Goal: Obtain resource: Download file/media

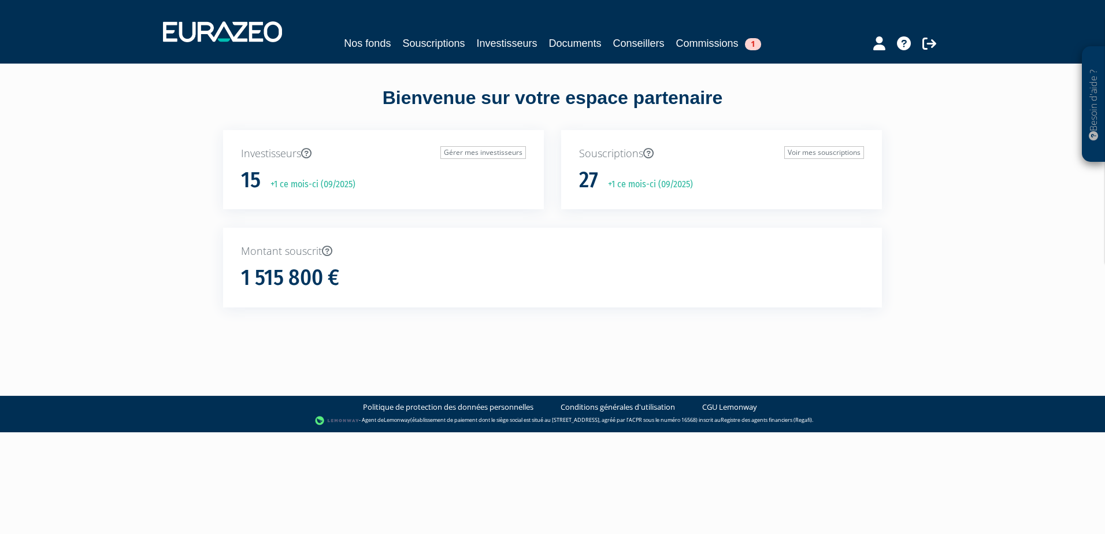
click at [620, 155] on p "Souscriptions Voir mes souscriptions" at bounding box center [721, 153] width 285 height 15
click at [426, 44] on link "Souscriptions" at bounding box center [433, 43] width 62 height 16
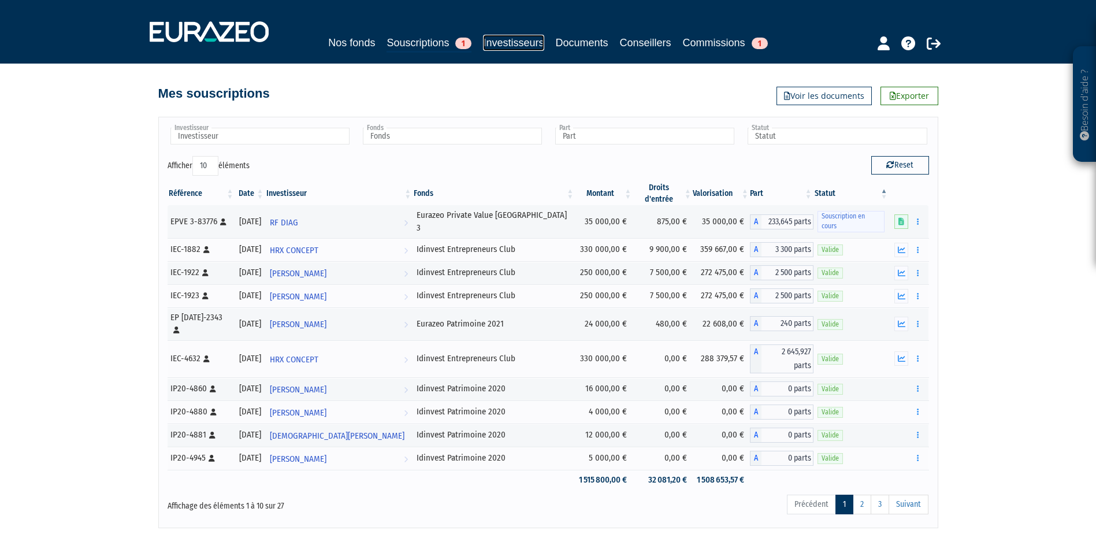
click at [506, 42] on link "Investisseurs" at bounding box center [513, 43] width 61 height 16
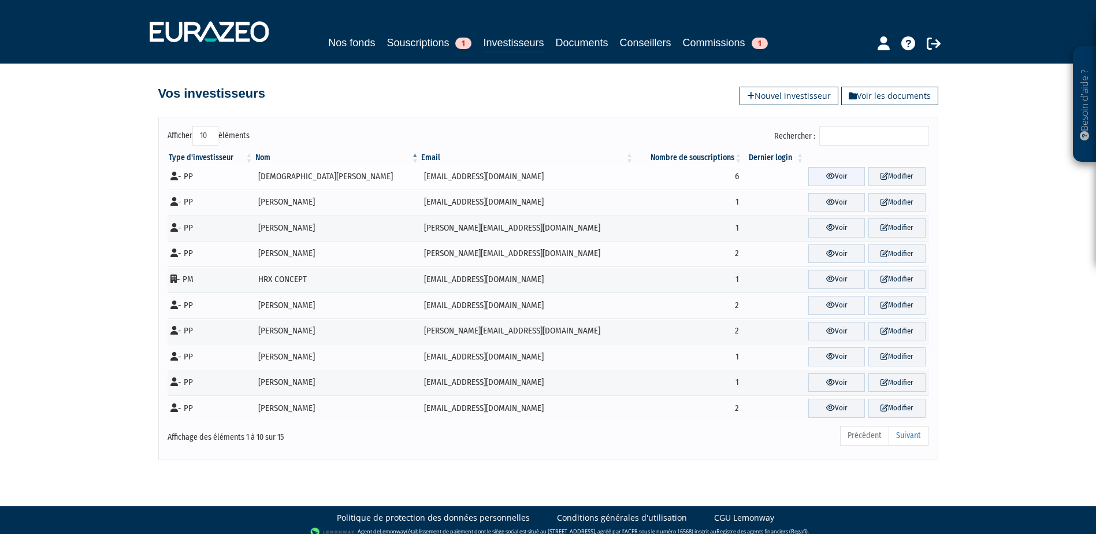
click at [834, 176] on link "Voir" at bounding box center [836, 176] width 57 height 19
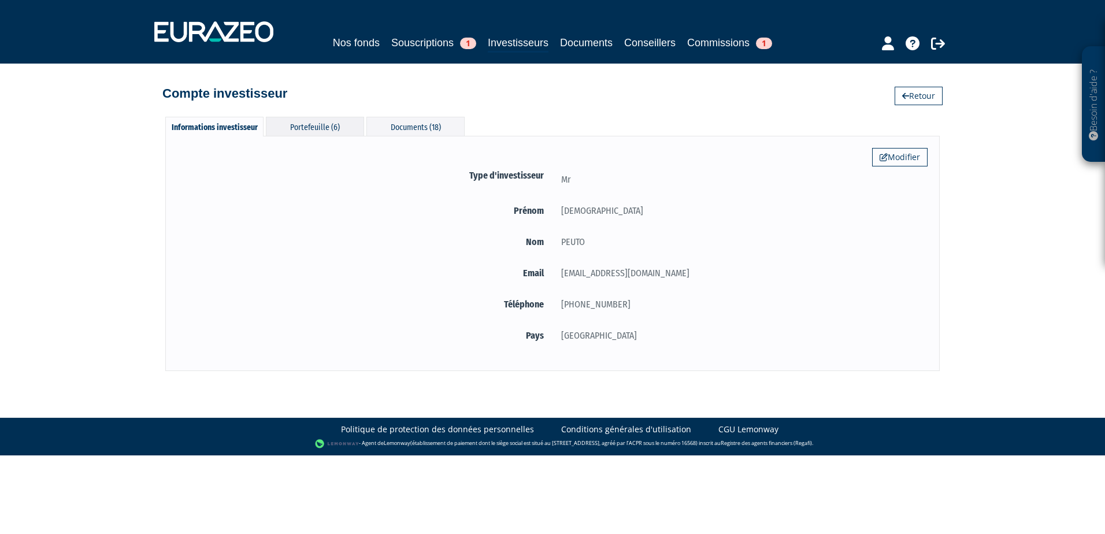
click at [336, 125] on div "Portefeuille (6)" at bounding box center [315, 126] width 98 height 19
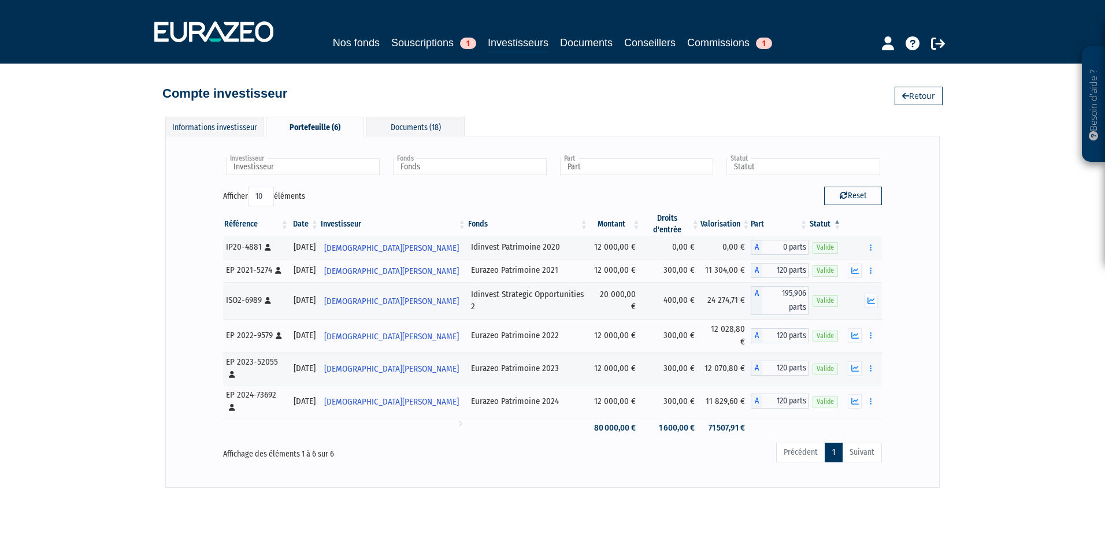
drag, startPoint x: 397, startPoint y: 131, endPoint x: 414, endPoint y: 406, distance: 276.1
click at [414, 406] on div "Informations investisseur Portefeuille (6) Documents (18) Modifier Type d'inves…" at bounding box center [552, 302] width 774 height 371
drag, startPoint x: 414, startPoint y: 406, endPoint x: 450, endPoint y: 414, distance: 37.2
click at [450, 441] on div "Affichage des éléments 1 à 6 sur 6" at bounding box center [355, 453] width 282 height 25
click at [868, 394] on button "button" at bounding box center [871, 401] width 14 height 14
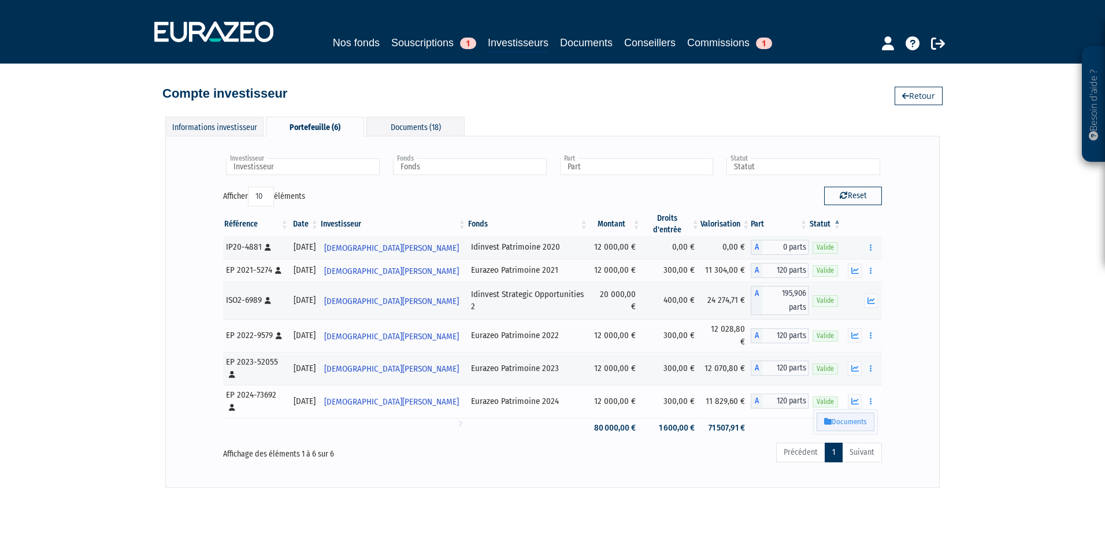
click at [858, 412] on link "Documents" at bounding box center [845, 421] width 58 height 19
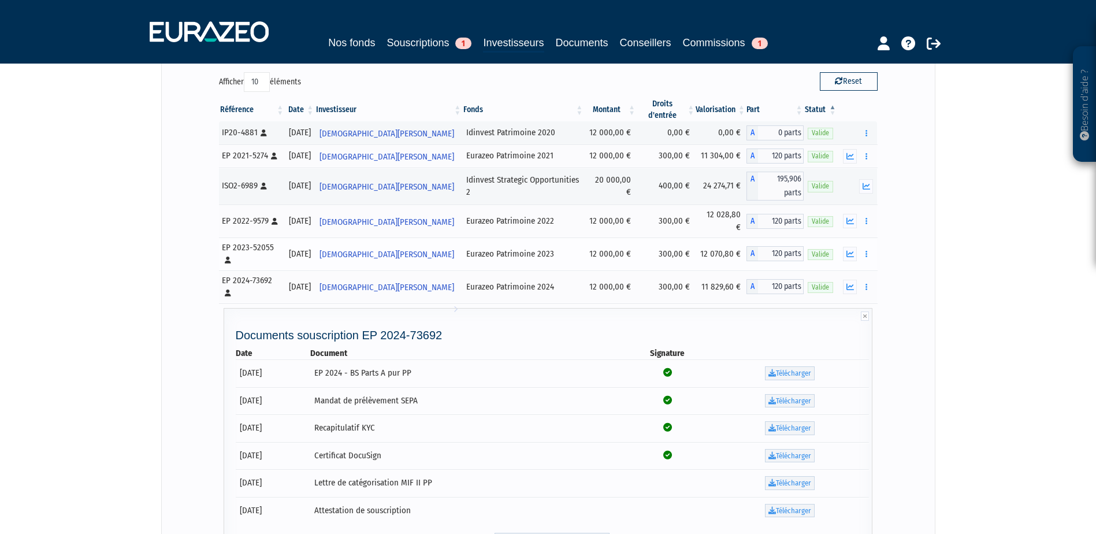
scroll to position [116, 0]
click at [800, 503] on link "Télécharger" at bounding box center [790, 510] width 50 height 14
